Goal: Transaction & Acquisition: Purchase product/service

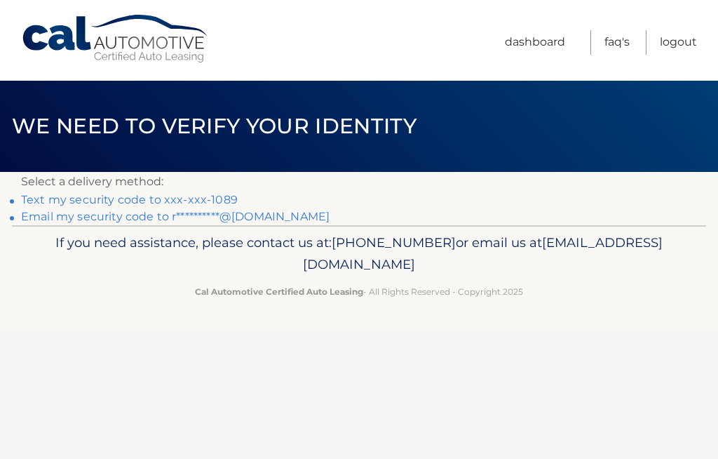
click at [44, 199] on link "Text my security code to xxx-xxx-1089" at bounding box center [129, 199] width 217 height 13
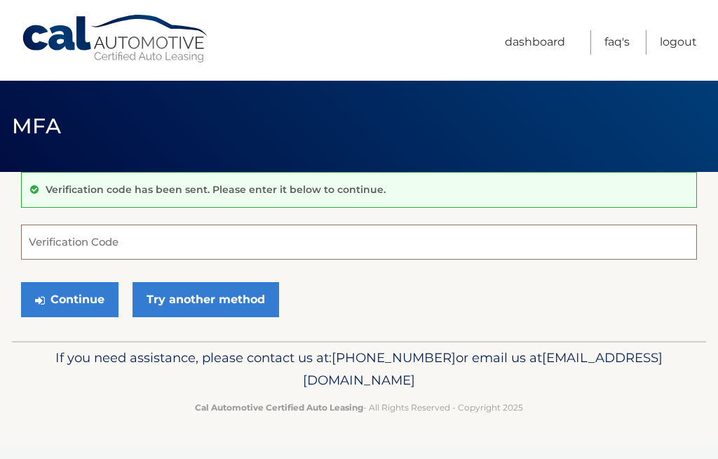
click at [36, 243] on input "Verification Code" at bounding box center [359, 241] width 676 height 35
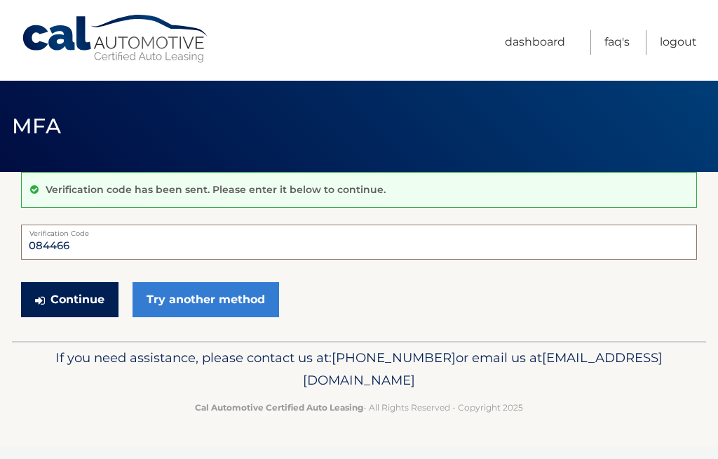
type input "084466"
click at [64, 299] on button "Continue" at bounding box center [70, 299] width 98 height 35
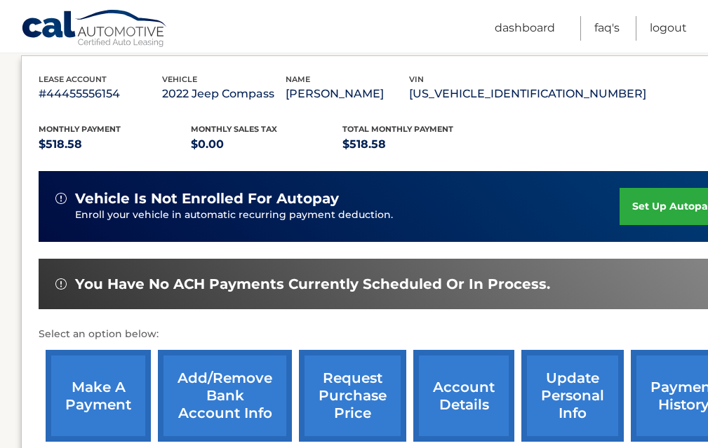
scroll to position [281, 0]
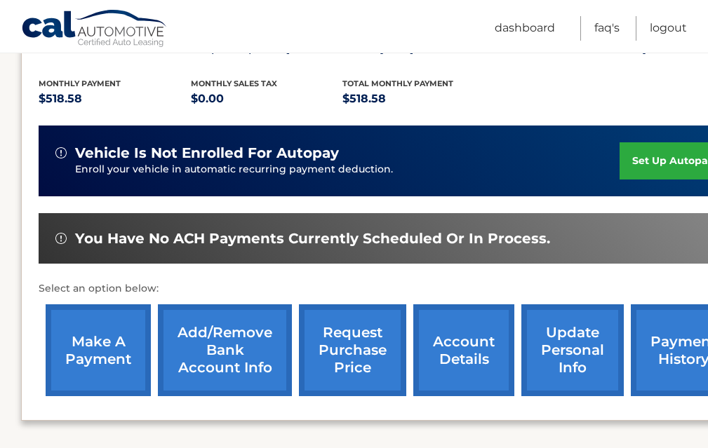
click at [89, 347] on link "make a payment" at bounding box center [98, 350] width 105 height 92
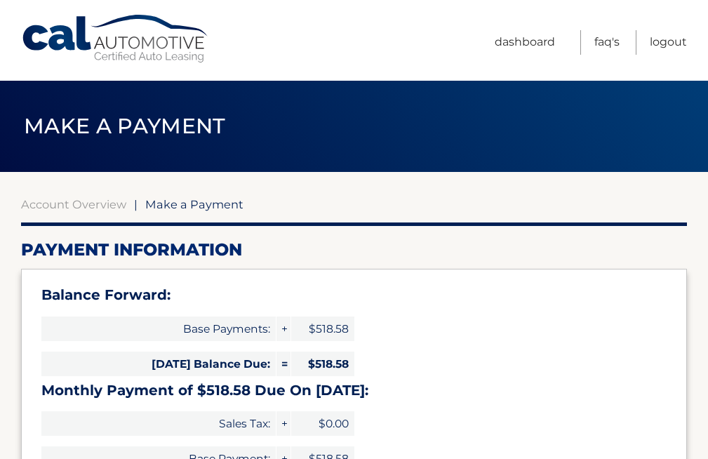
select select "ZGFhMjllM2MtMWM2OS00YzBmLWFiMzEtM2JmZmJjMDllZTBk"
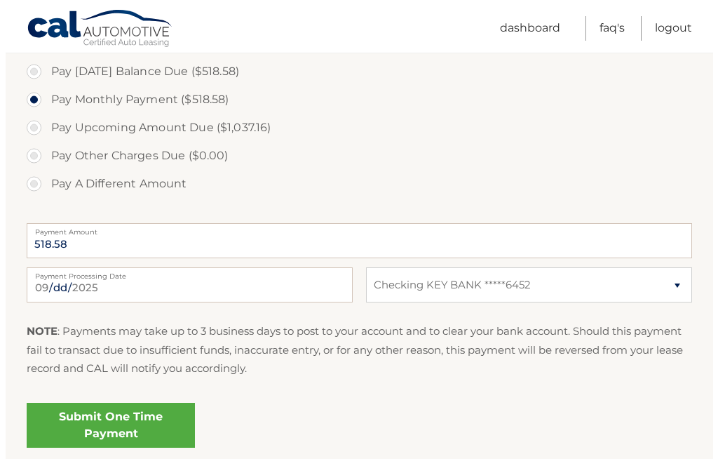
scroll to position [491, 0]
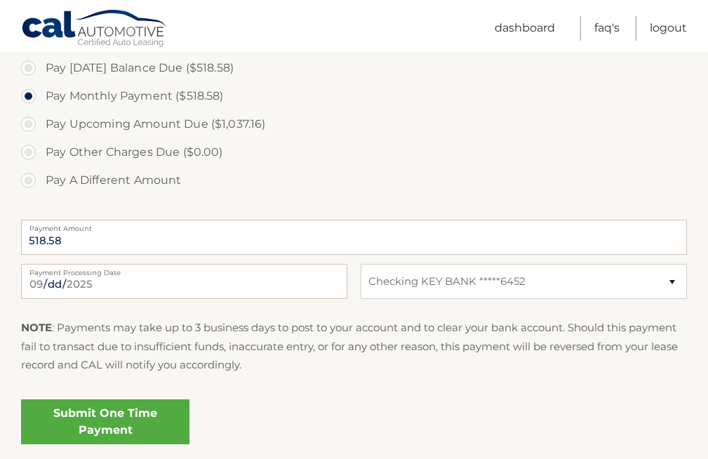
click at [104, 416] on link "Submit One Time Payment" at bounding box center [105, 421] width 168 height 45
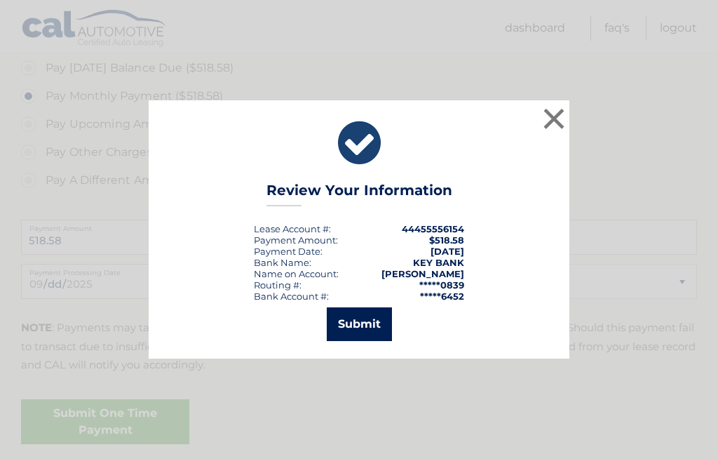
click at [359, 324] on button "Submit" at bounding box center [359, 324] width 65 height 34
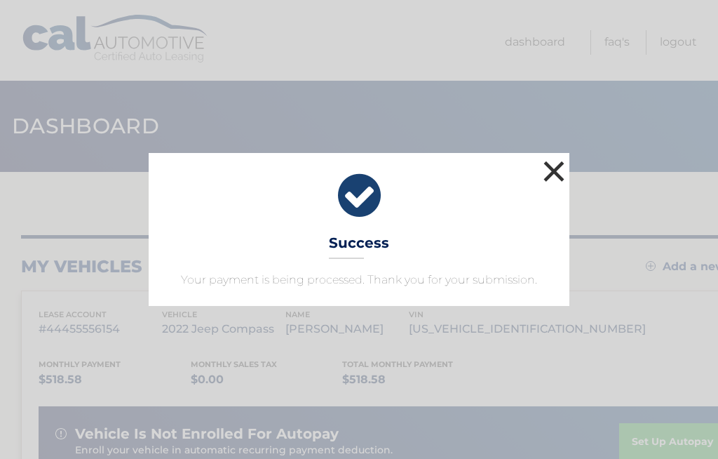
click at [555, 170] on button "×" at bounding box center [554, 171] width 28 height 28
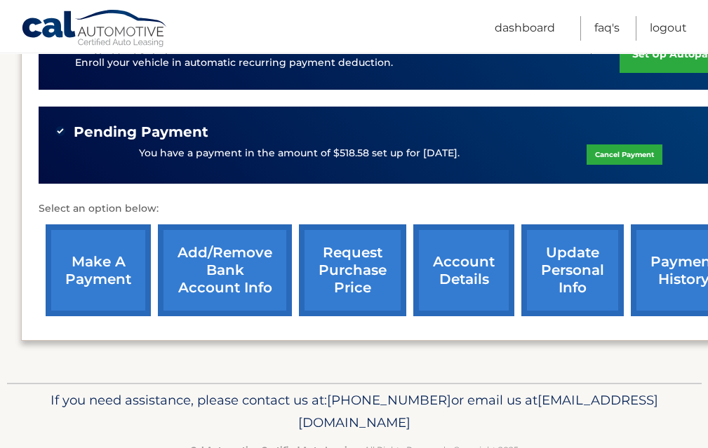
scroll to position [421, 0]
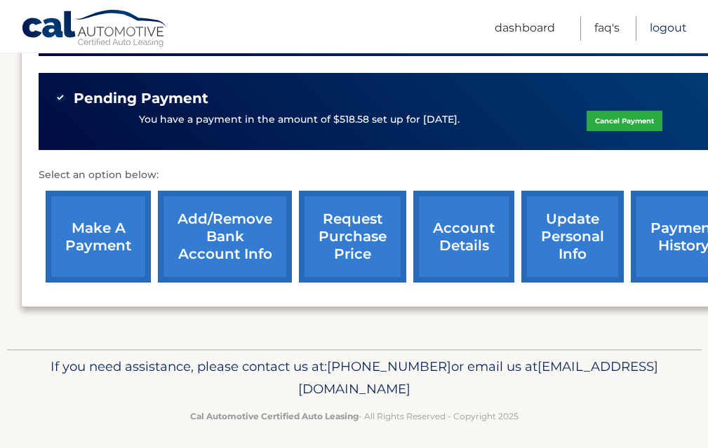
click at [668, 27] on link "Logout" at bounding box center [668, 28] width 37 height 25
